Goal: Understand process/instructions

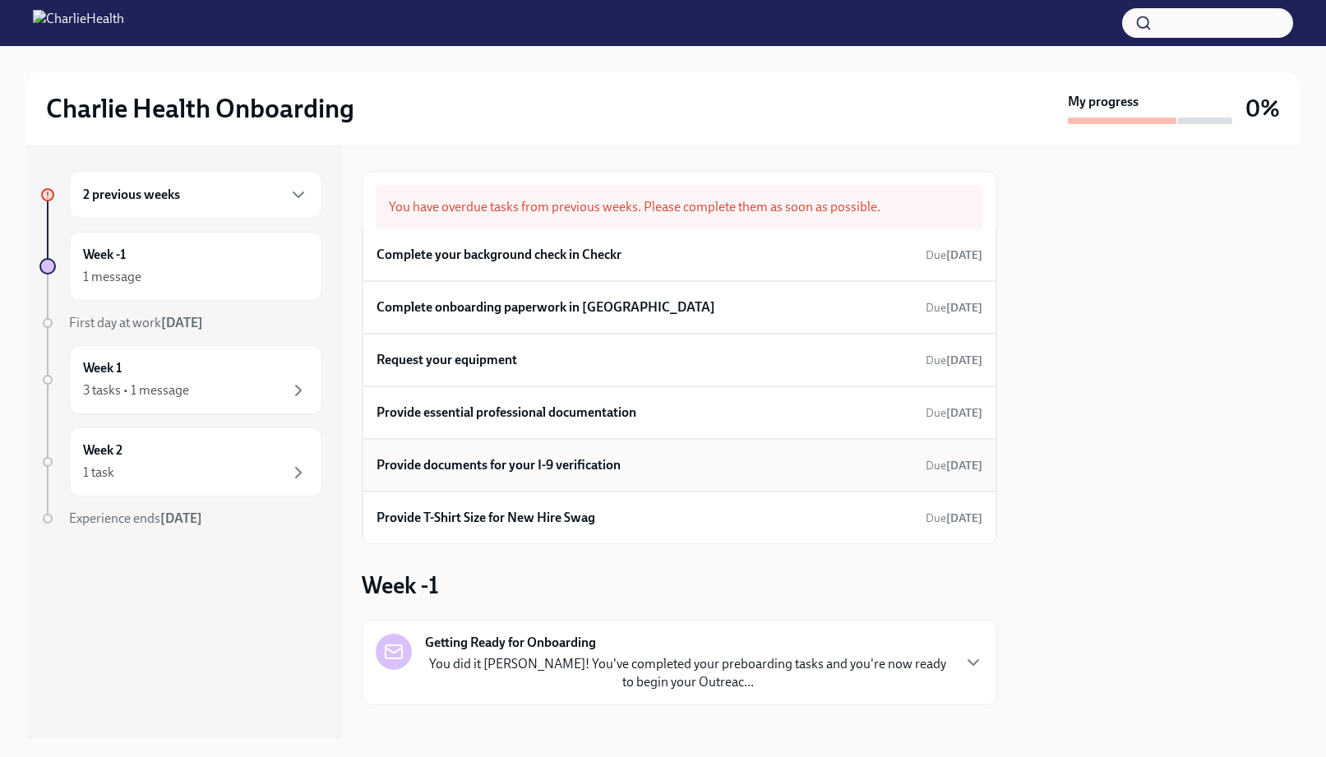
scroll to position [19, 0]
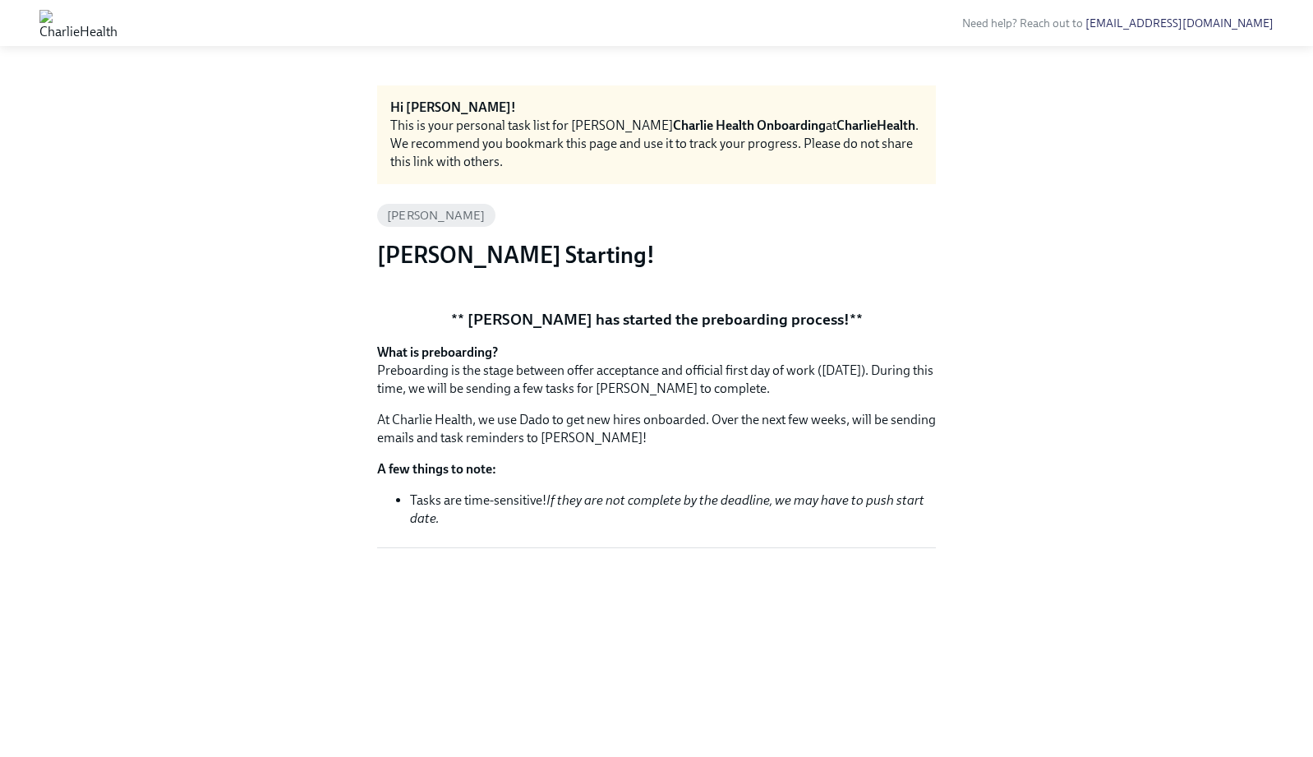
click at [415, 148] on div "This is your personal task list for [PERSON_NAME] Health Onboarding at CharlieH…" at bounding box center [656, 144] width 533 height 54
